Goal: Check status: Check status

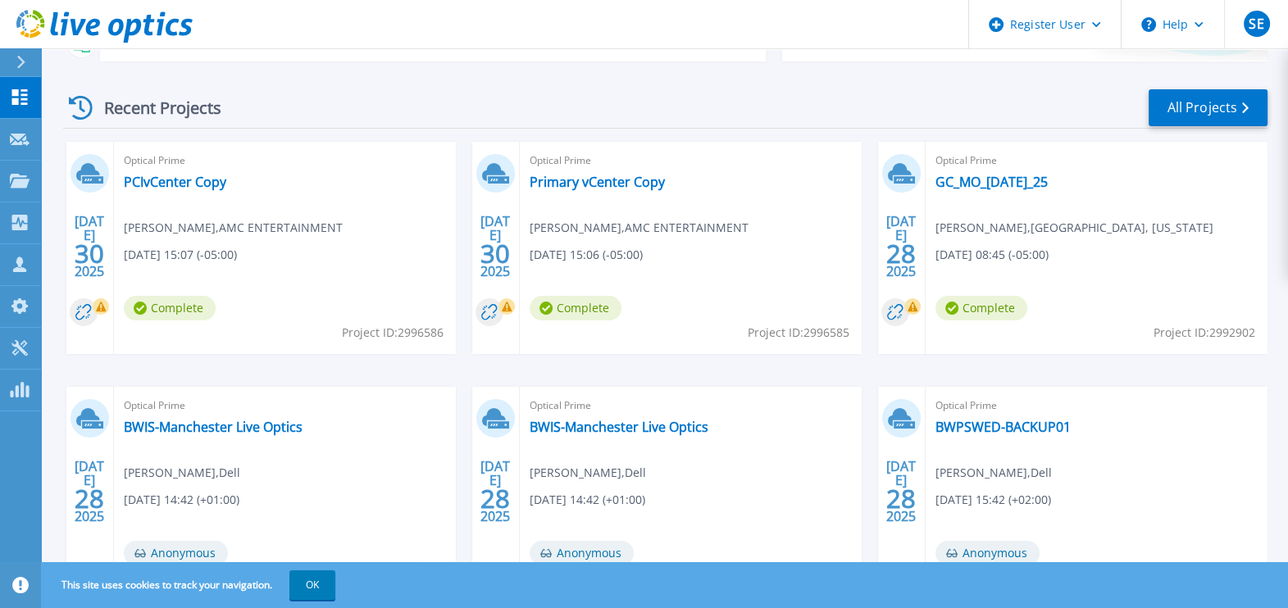
scroll to position [215, 0]
click at [185, 175] on link "PCIvCenter Copy" at bounding box center [175, 181] width 102 height 16
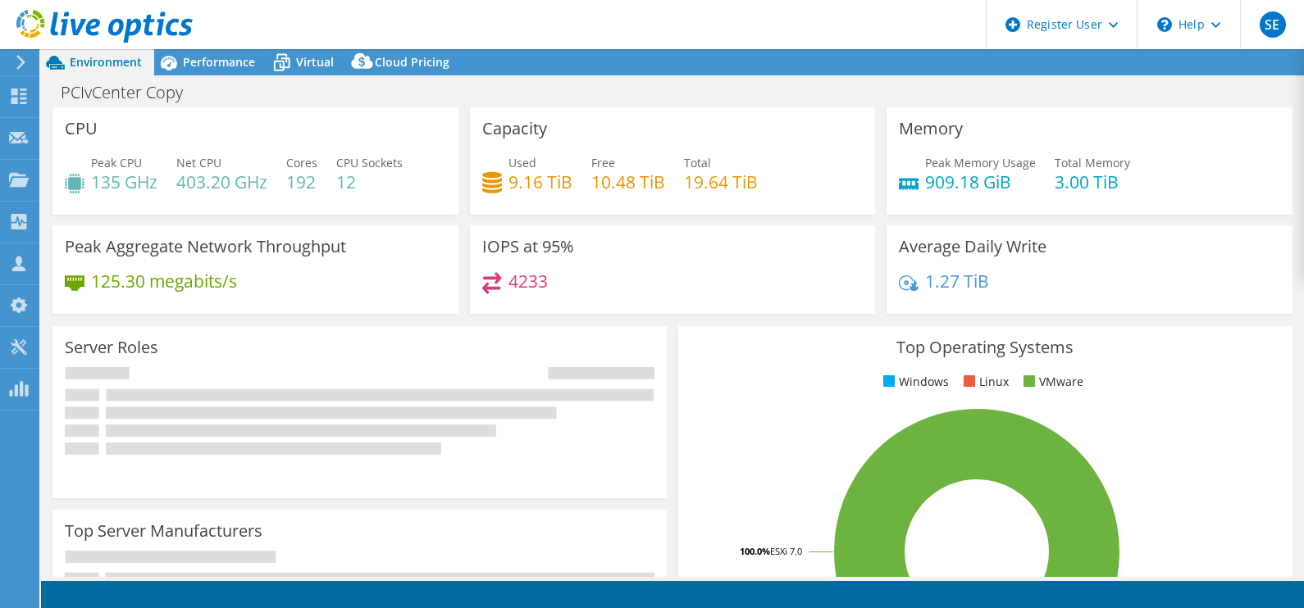
select select "USD"
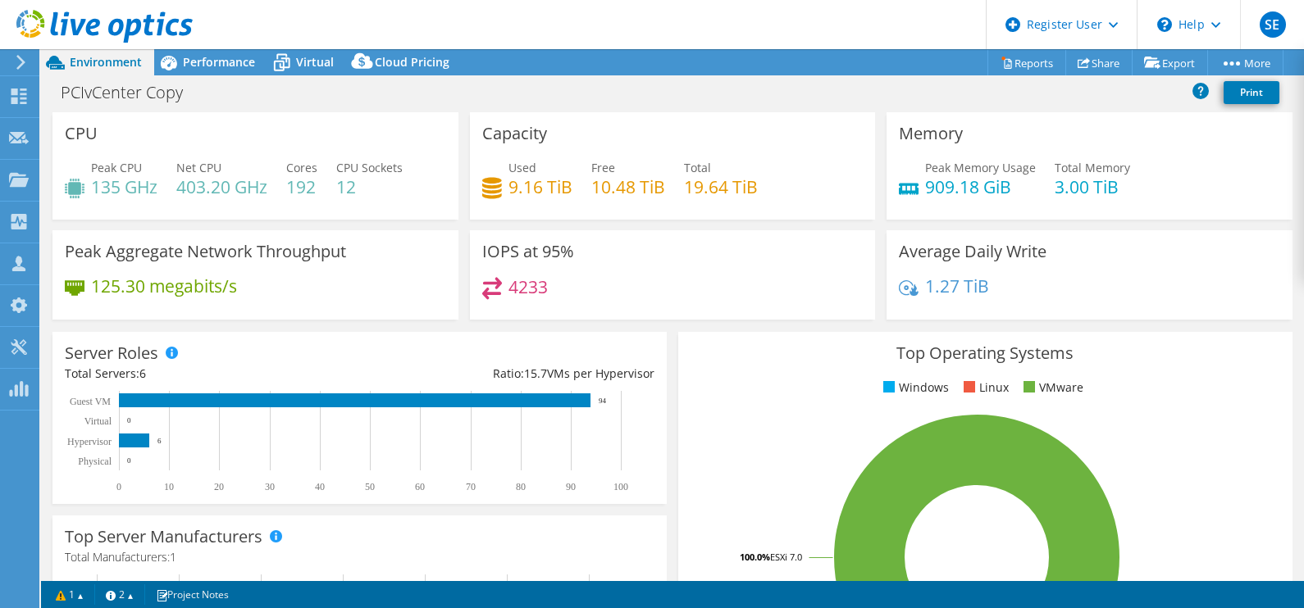
select select "USD"
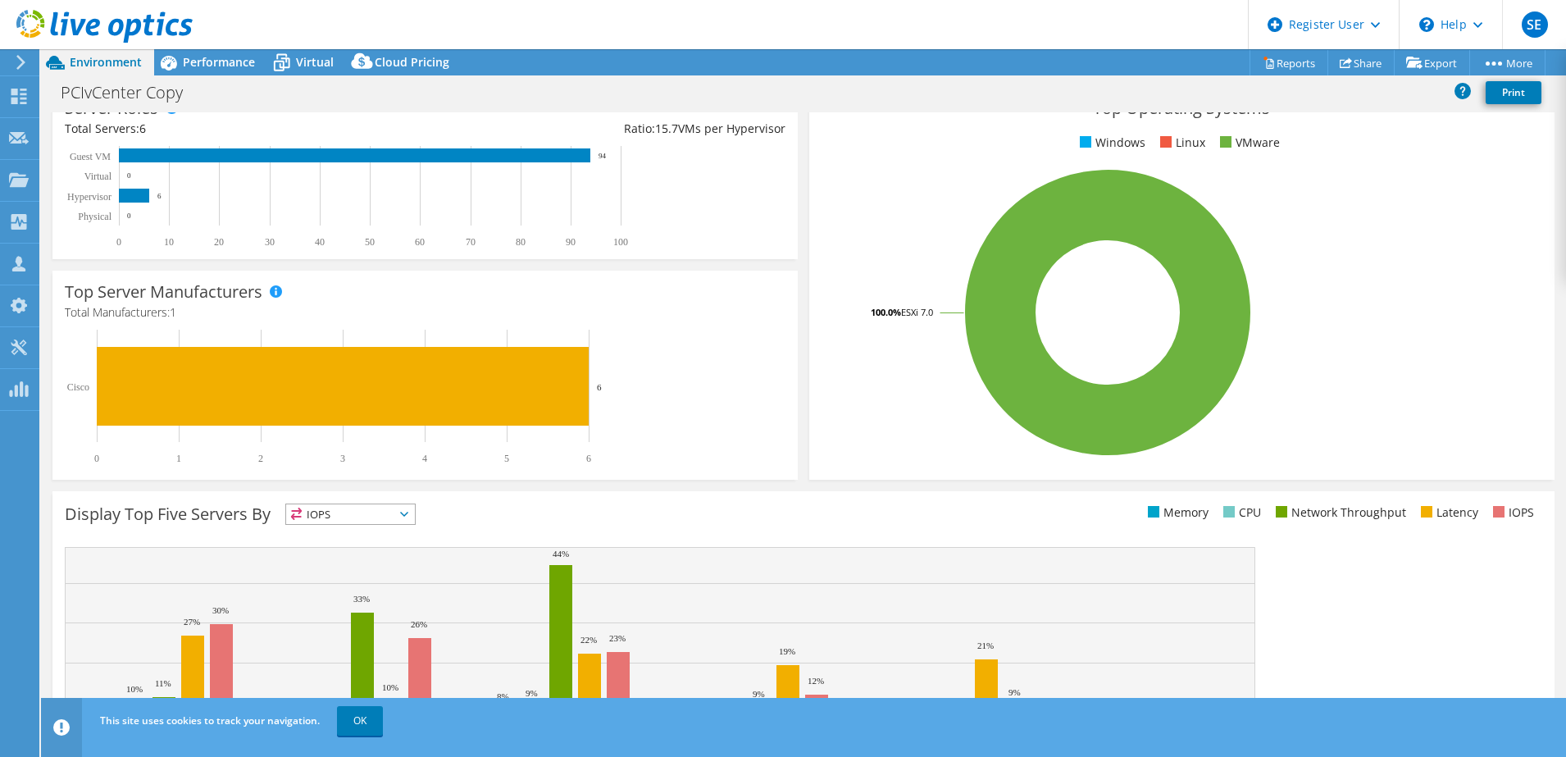
scroll to position [245, 0]
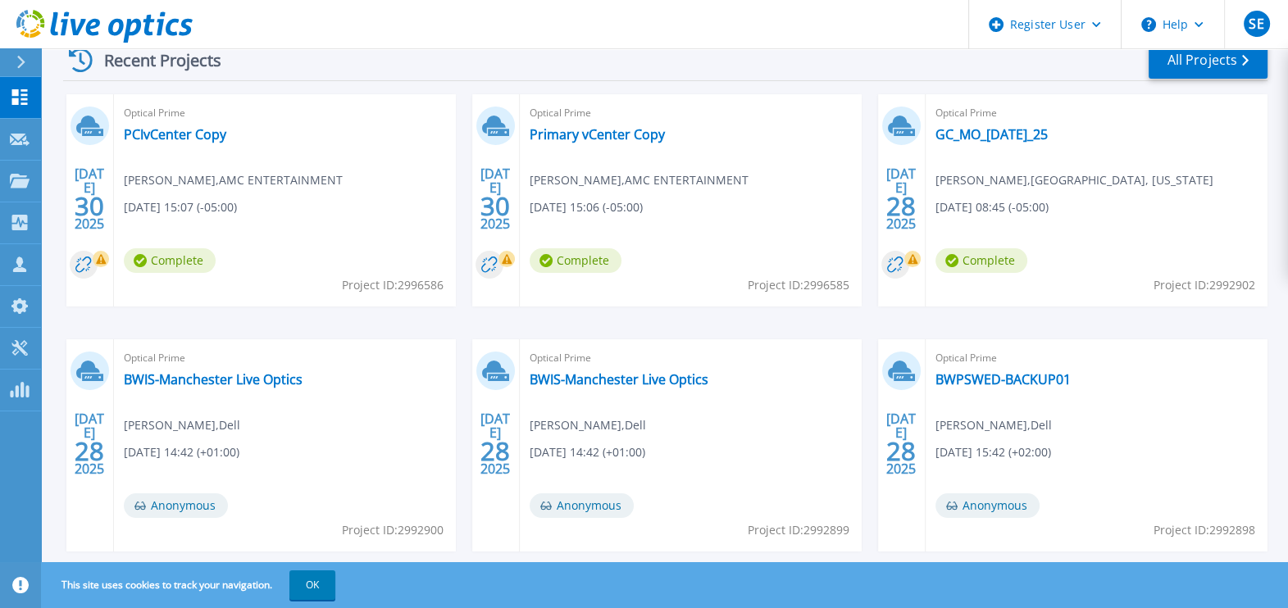
scroll to position [262, 0]
click at [558, 130] on link "Primary vCenter Copy" at bounding box center [597, 133] width 135 height 16
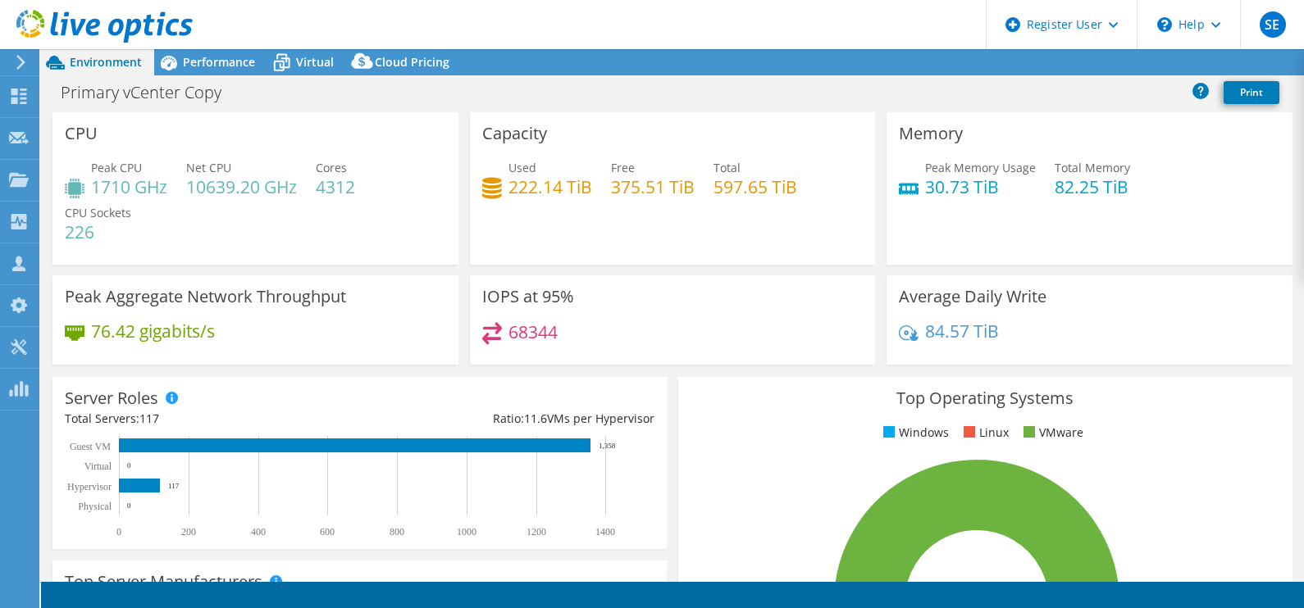
select select "USD"
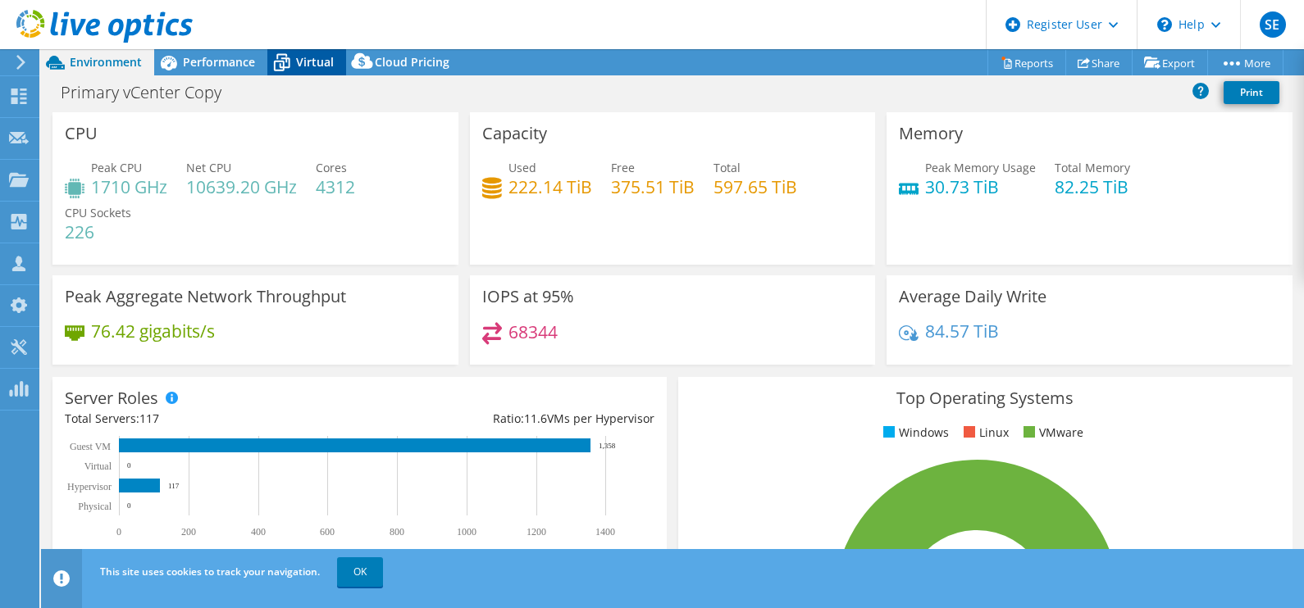
click at [299, 52] on div "Virtual" at bounding box center [306, 62] width 79 height 26
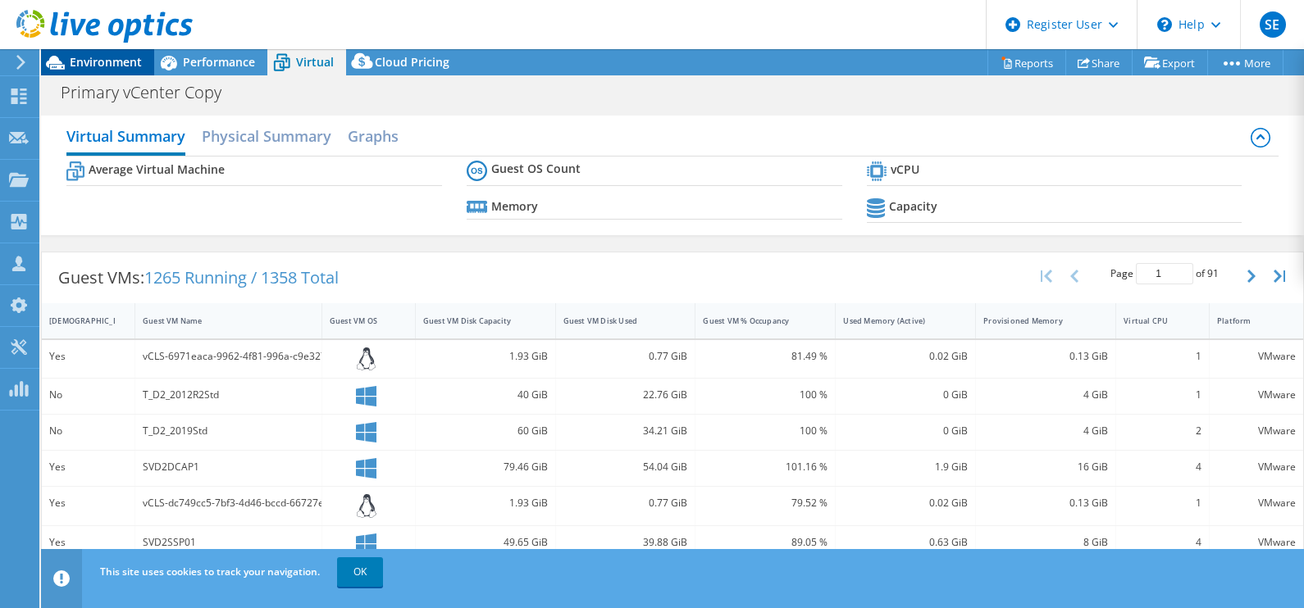
click at [127, 58] on span "Environment" at bounding box center [106, 62] width 72 height 16
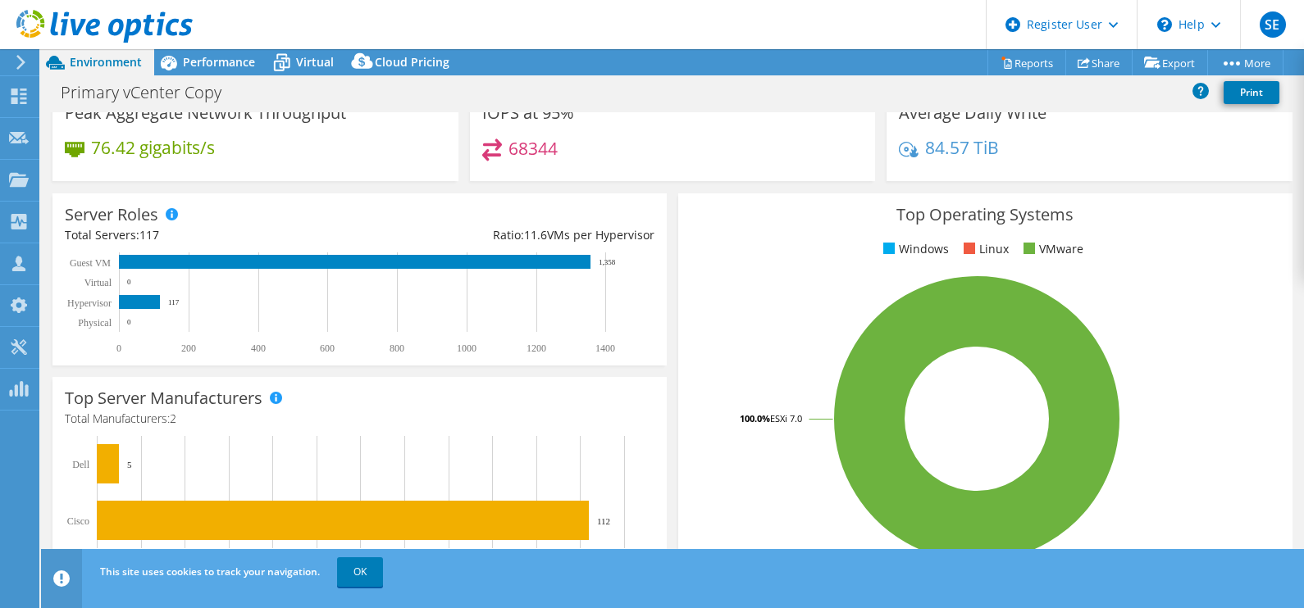
scroll to position [182, 0]
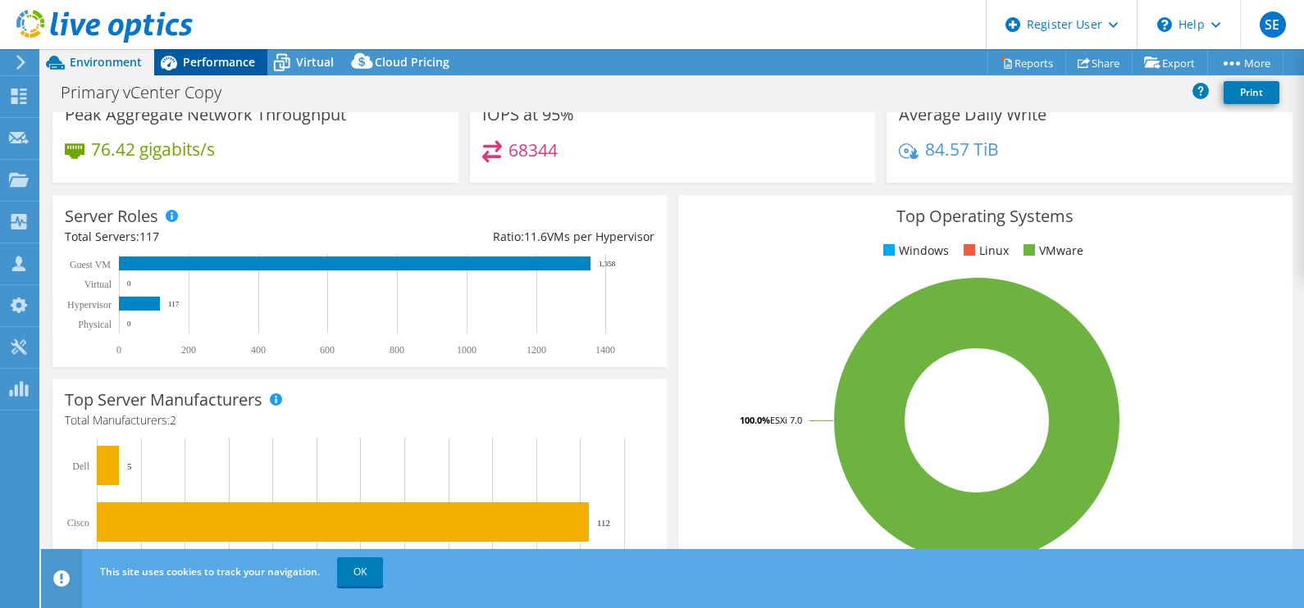
click at [207, 61] on span "Performance" at bounding box center [219, 62] width 72 height 16
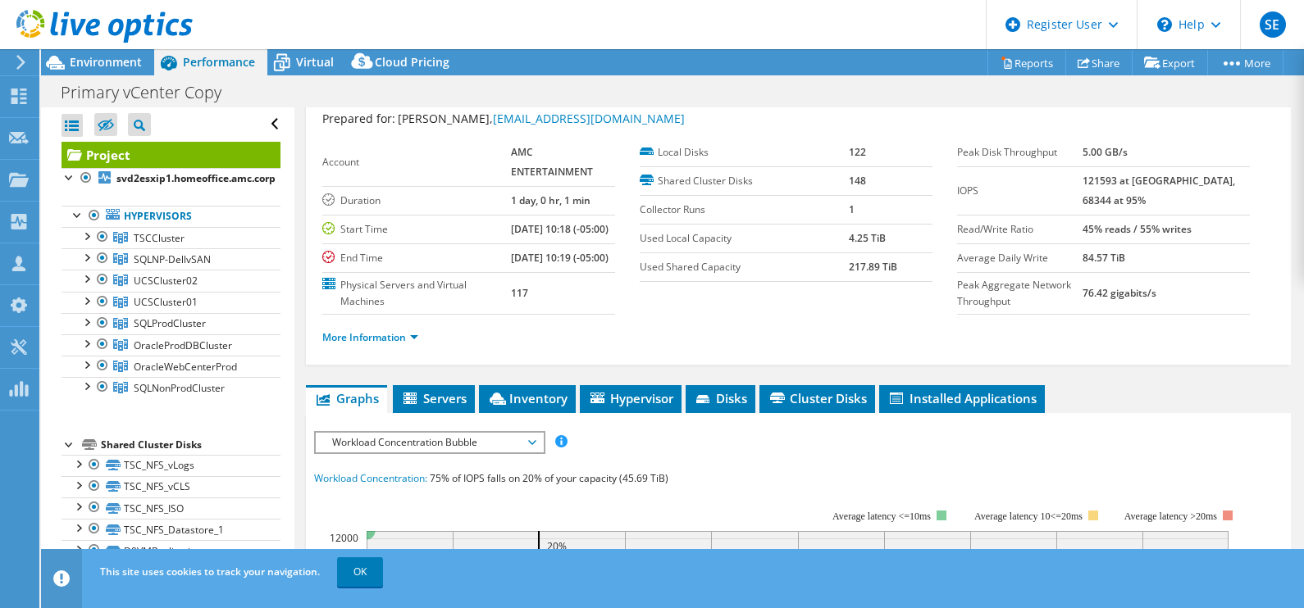
scroll to position [48, 0]
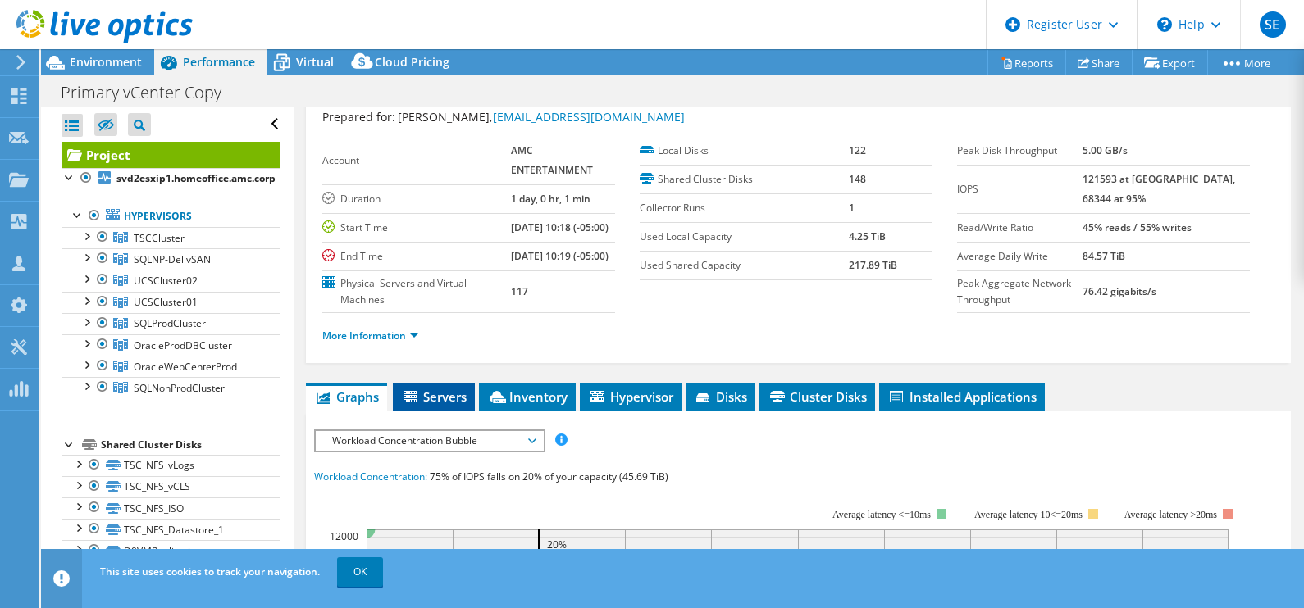
click at [419, 405] on icon at bounding box center [411, 398] width 16 height 14
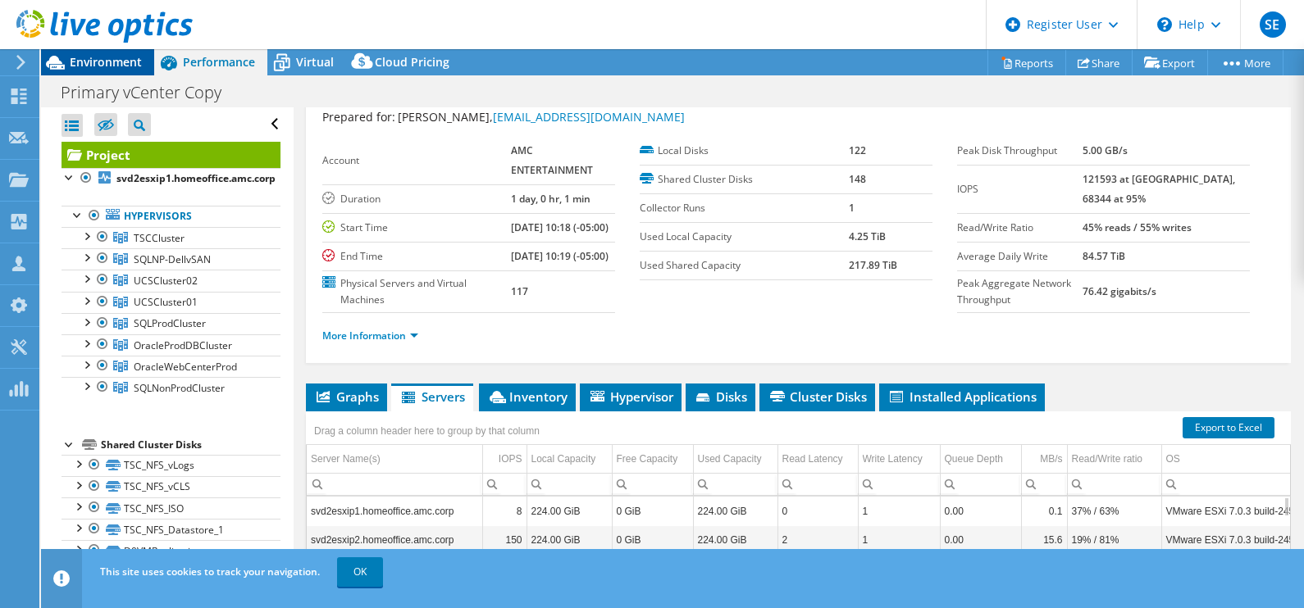
click at [102, 60] on span "Environment" at bounding box center [106, 62] width 72 height 16
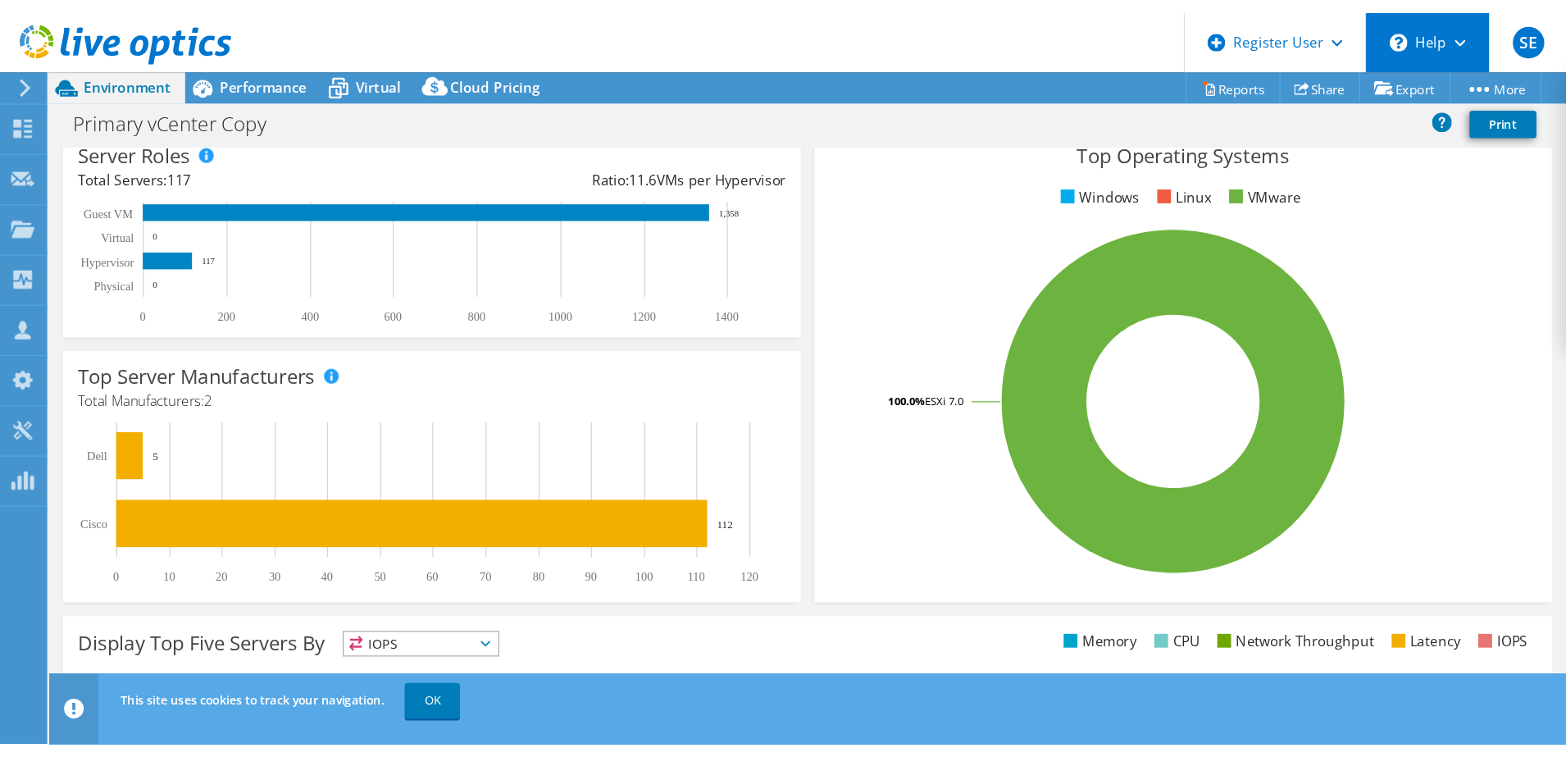
scroll to position [0, 0]
